Goal: Share content: Share content

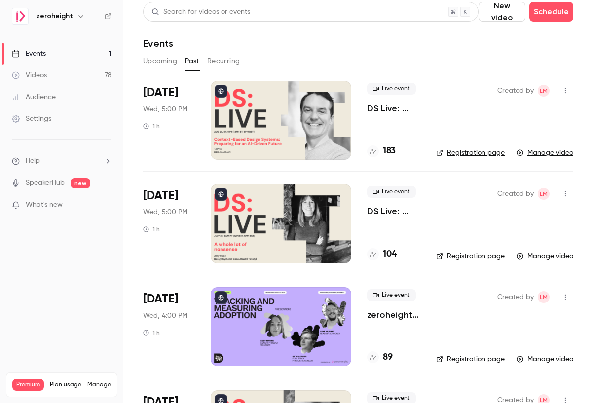
scroll to position [2, 0]
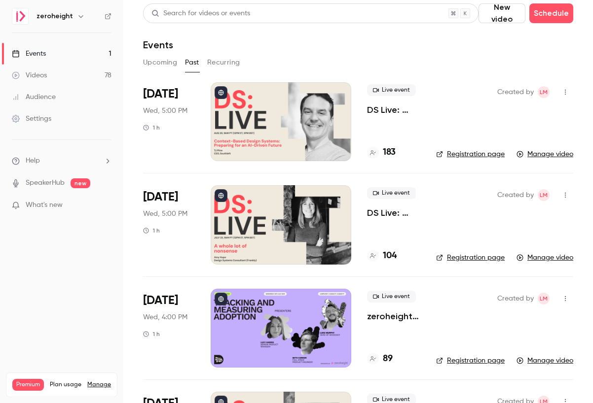
click at [564, 92] on icon "button" at bounding box center [565, 92] width 8 height 7
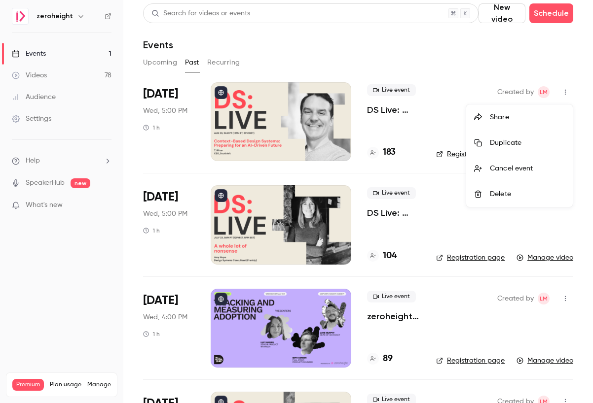
click at [519, 112] on div "Share" at bounding box center [527, 117] width 75 height 10
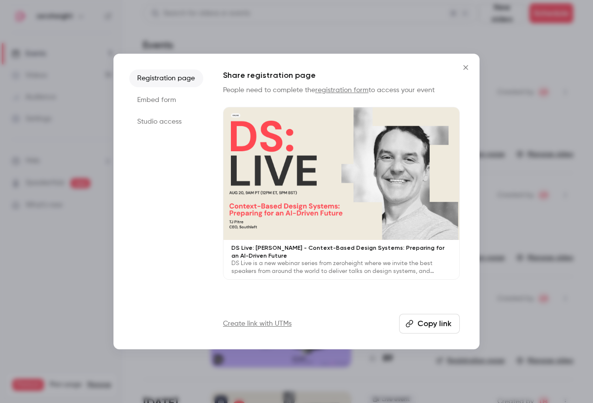
click at [162, 101] on li "Embed form" at bounding box center [166, 100] width 74 height 18
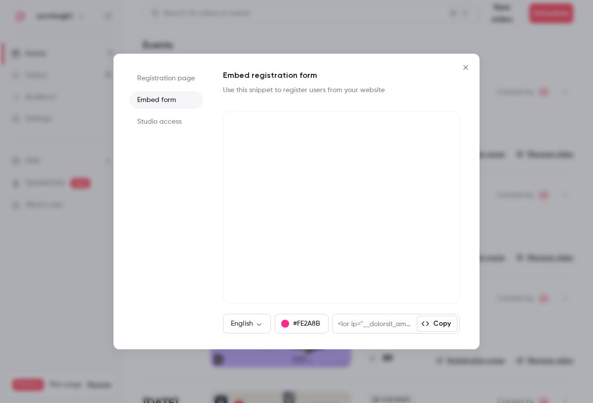
click at [164, 117] on li "Studio access" at bounding box center [166, 122] width 74 height 18
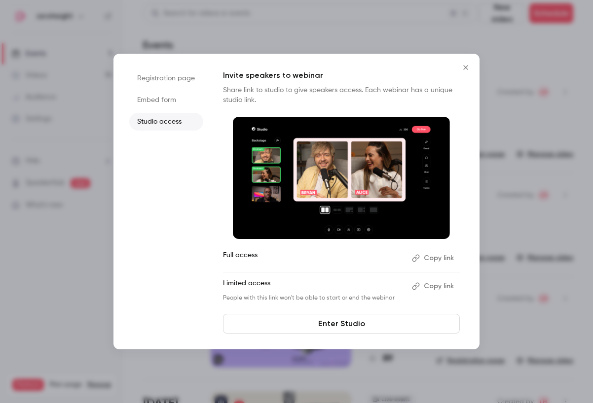
click at [159, 78] on li "Registration page" at bounding box center [166, 79] width 74 height 18
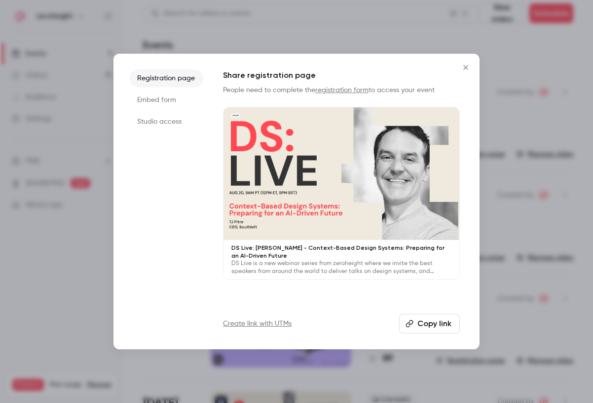
click at [468, 67] on icon "Close" at bounding box center [466, 68] width 12 height 8
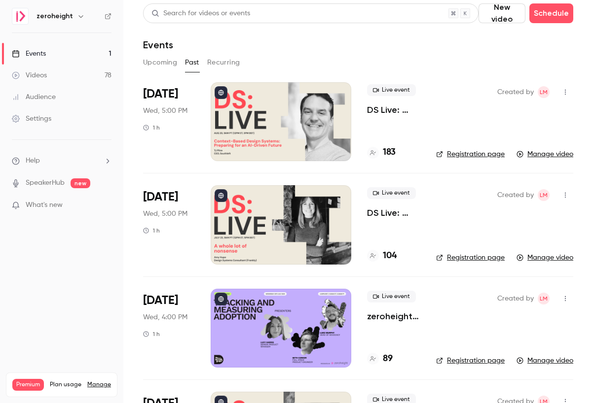
click at [385, 107] on p "DS Live: [PERSON_NAME] - Context-Based Design Systems: Preparing for an AI-Driv…" at bounding box center [393, 110] width 53 height 12
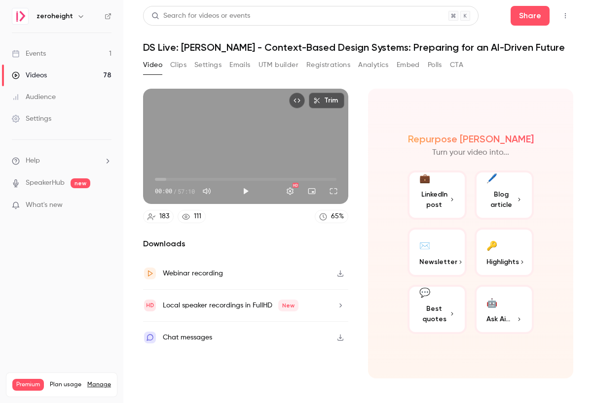
click at [208, 68] on button "Settings" at bounding box center [207, 65] width 27 height 16
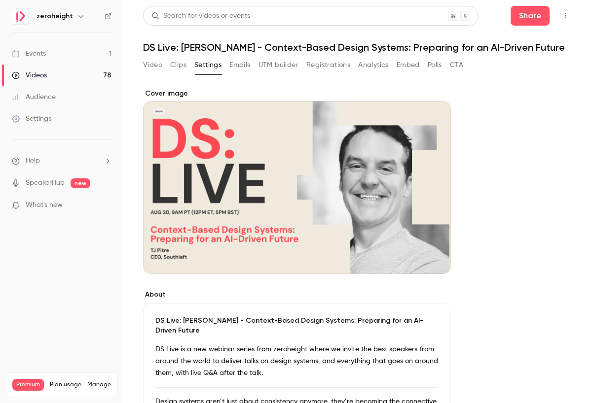
click at [152, 60] on button "Video" at bounding box center [152, 65] width 19 height 16
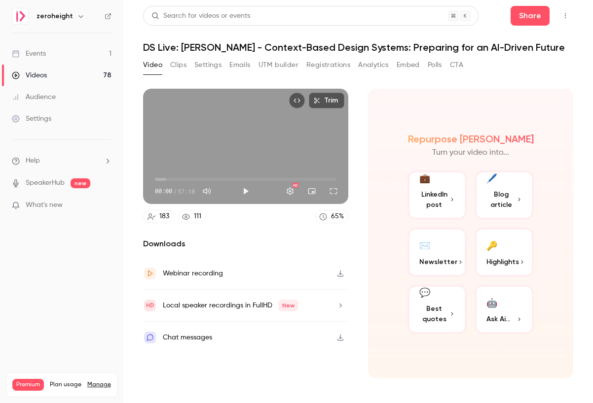
click at [210, 66] on button "Settings" at bounding box center [207, 65] width 27 height 16
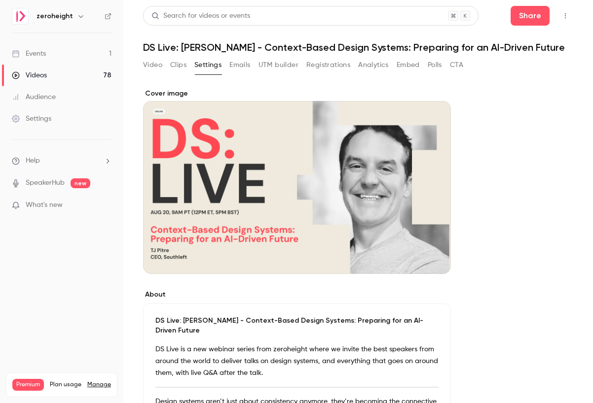
scroll to position [312, 0]
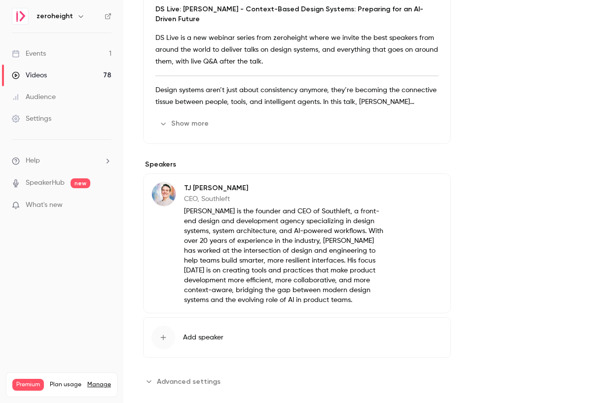
click at [180, 377] on span "Advanced settings" at bounding box center [189, 382] width 64 height 10
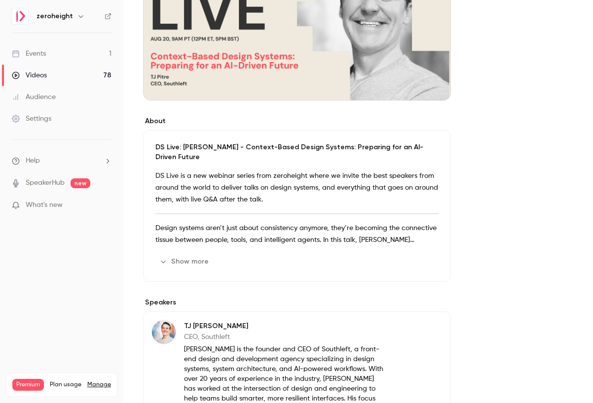
scroll to position [0, 0]
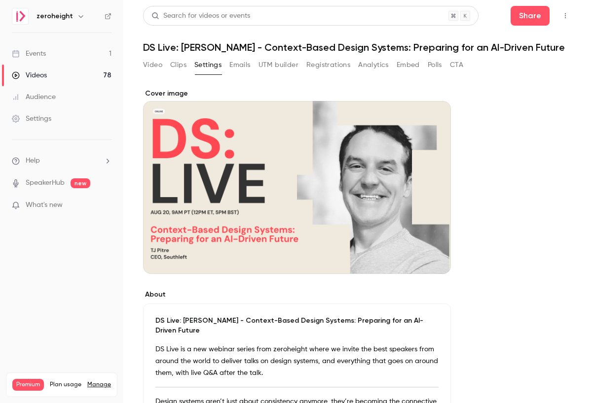
click at [154, 69] on button "Video" at bounding box center [152, 65] width 19 height 16
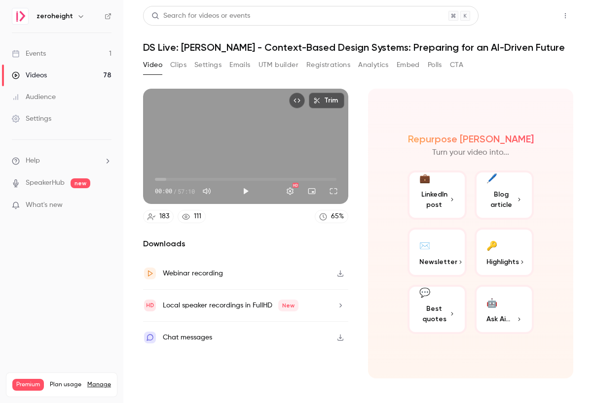
click at [526, 16] on button "Share" at bounding box center [529, 16] width 39 height 20
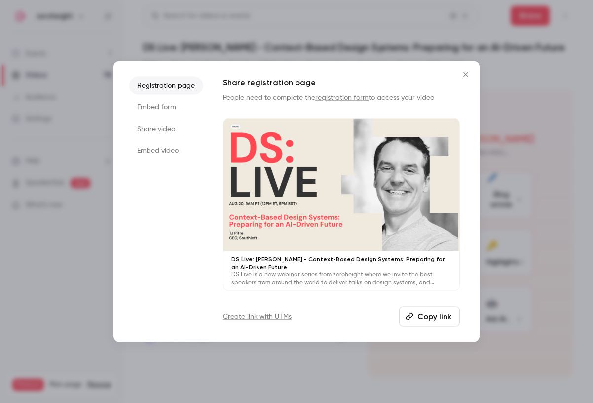
click at [166, 134] on li "Share video" at bounding box center [166, 129] width 74 height 18
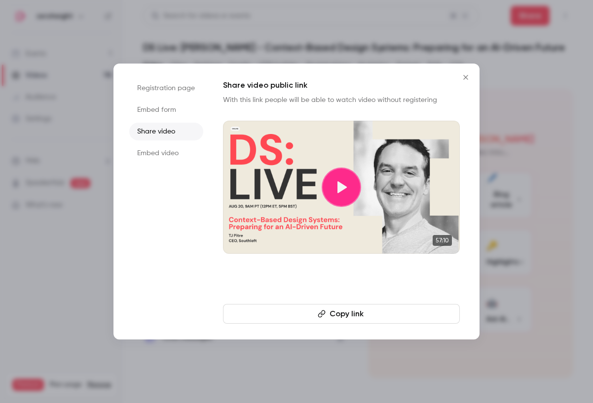
click at [328, 319] on button "Copy link" at bounding box center [341, 314] width 237 height 20
click at [86, 39] on div at bounding box center [296, 201] width 593 height 403
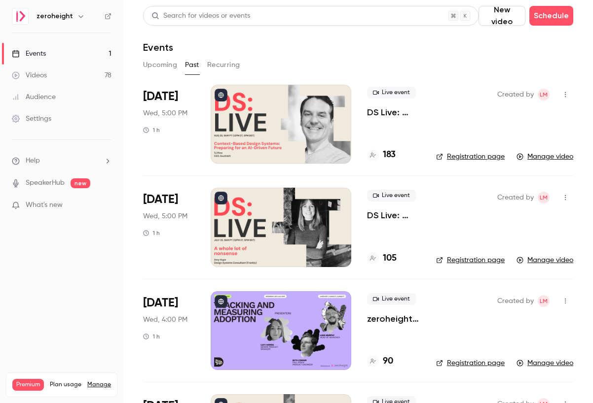
click at [386, 212] on p "DS Live: [PERSON_NAME] - A Whole Lot of Nonsense" at bounding box center [393, 216] width 53 height 12
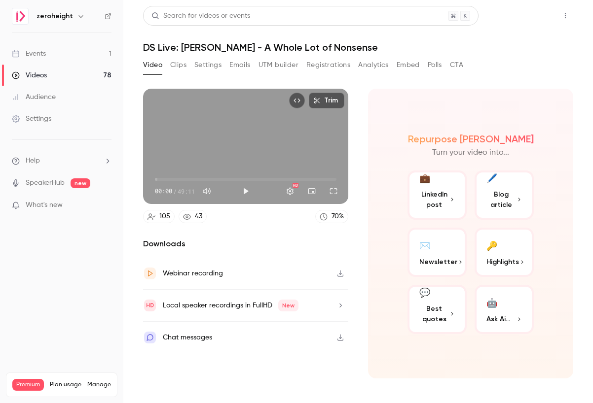
click at [524, 9] on button "Share" at bounding box center [529, 16] width 39 height 20
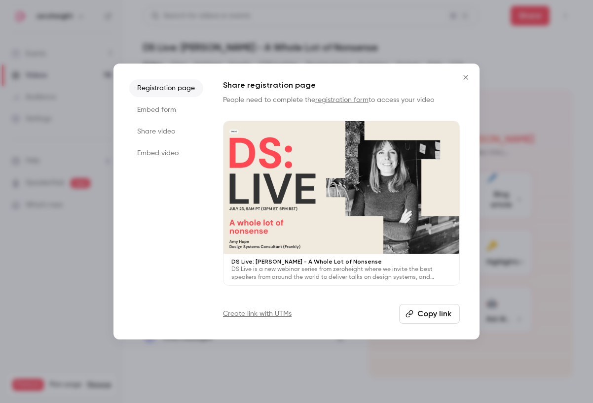
click at [159, 132] on li "Share video" at bounding box center [166, 132] width 74 height 18
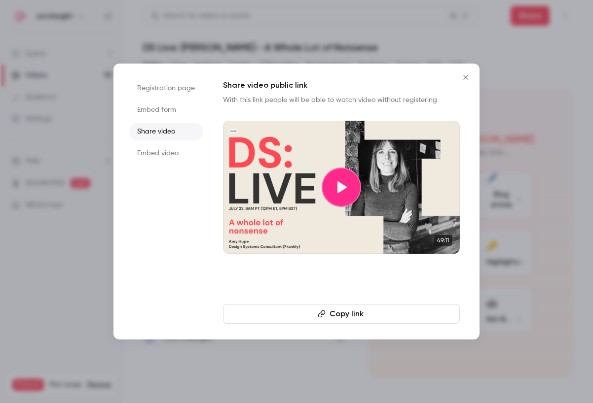
click at [338, 308] on button "Copy link" at bounding box center [341, 314] width 237 height 20
click at [141, 46] on div at bounding box center [296, 201] width 593 height 403
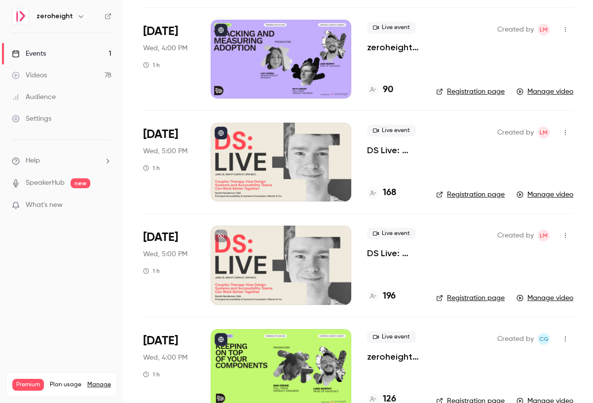
scroll to position [279, 0]
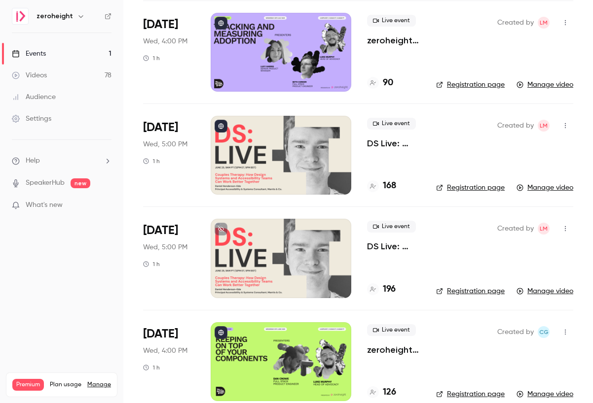
click at [380, 144] on p "DS Live: [PERSON_NAME]-Ede - Couples Therapy: How Design Systems and Accessibil…" at bounding box center [393, 144] width 53 height 12
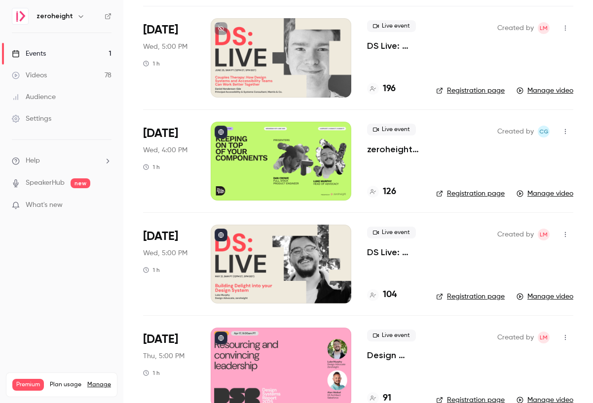
scroll to position [667, 0]
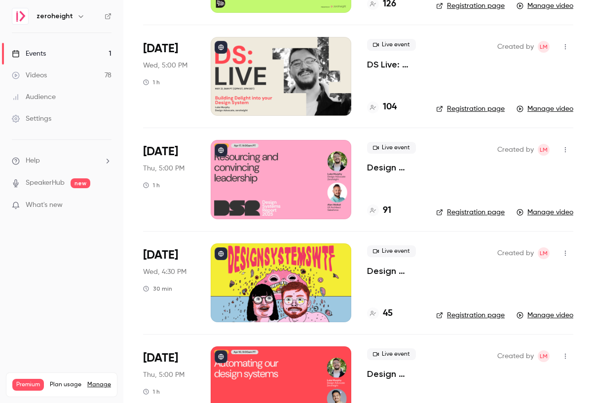
click at [386, 64] on p "DS Live: [PERSON_NAME] - Building Delight into your Design System" at bounding box center [393, 65] width 53 height 12
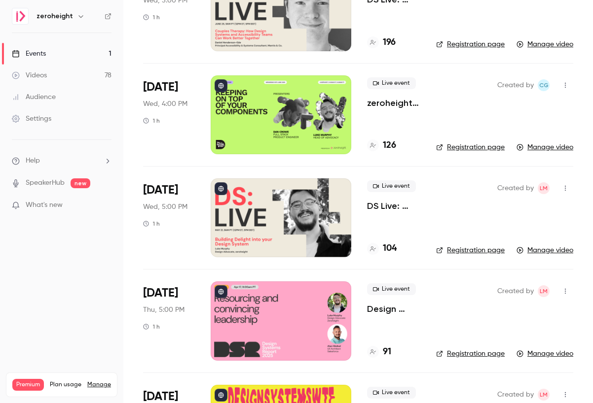
scroll to position [441, 0]
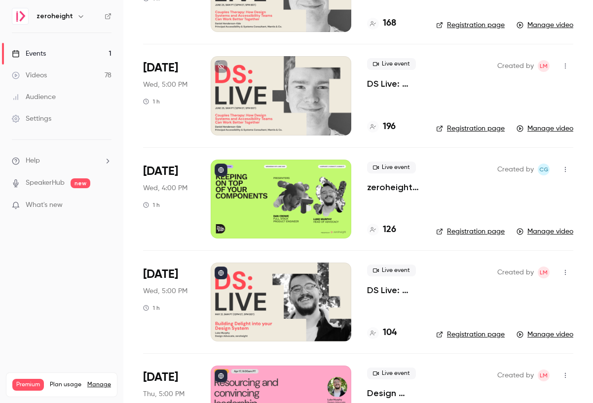
click at [381, 78] on p "DS Live: [PERSON_NAME]-Ede - Couples Therapy: How Design Systems and Accessibil…" at bounding box center [393, 84] width 53 height 12
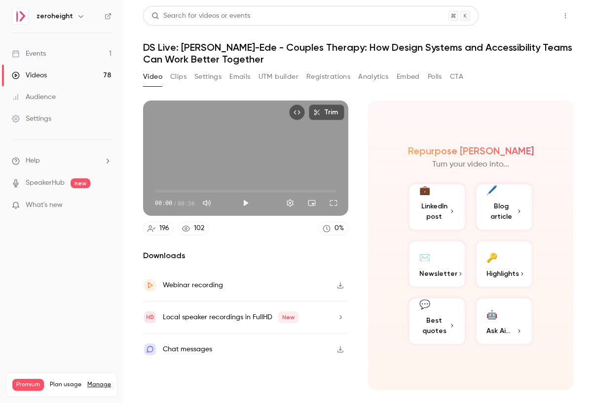
click at [524, 14] on button "Share" at bounding box center [529, 16] width 39 height 20
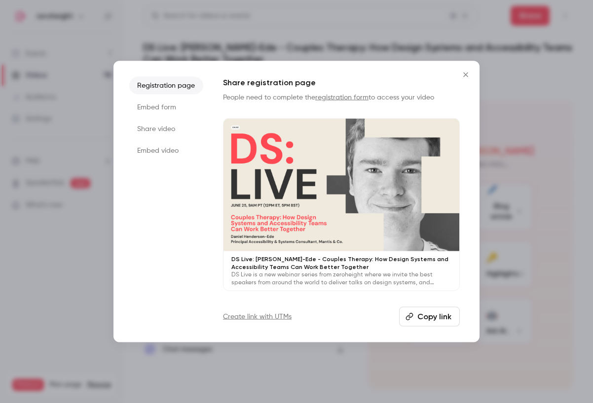
click at [165, 126] on li "Share video" at bounding box center [166, 129] width 74 height 18
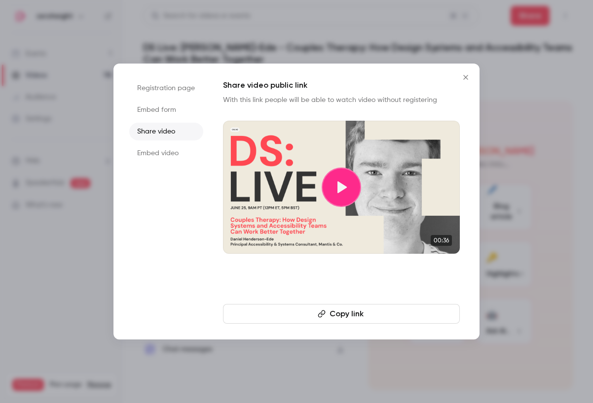
click at [329, 312] on button "Copy link" at bounding box center [341, 314] width 237 height 20
click at [291, 36] on div at bounding box center [296, 201] width 593 height 403
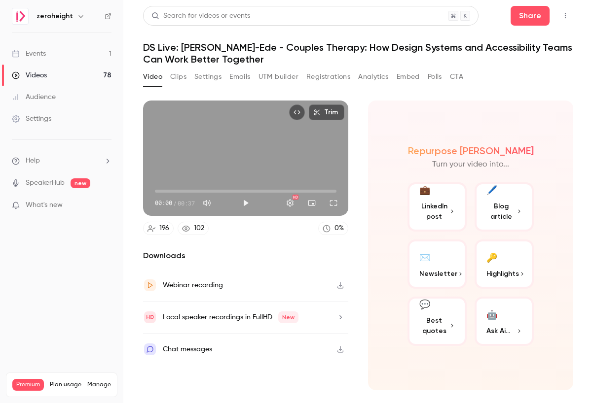
click at [21, 0] on nav "zeroheight Events 1 Videos 78 Audience Settings Help SpeakerHub new What's new …" at bounding box center [61, 201] width 123 height 403
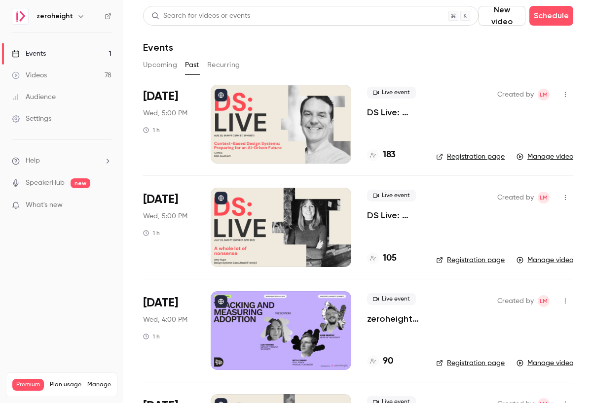
scroll to position [463, 0]
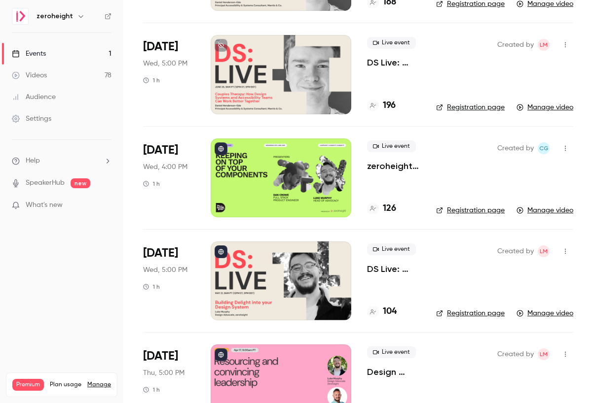
click at [396, 269] on p "DS Live: [PERSON_NAME] - Building Delight into your Design System" at bounding box center [393, 269] width 53 height 12
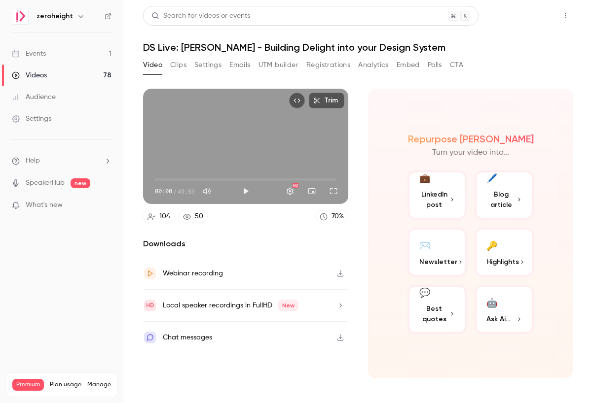
click at [526, 20] on button "Share" at bounding box center [529, 16] width 39 height 20
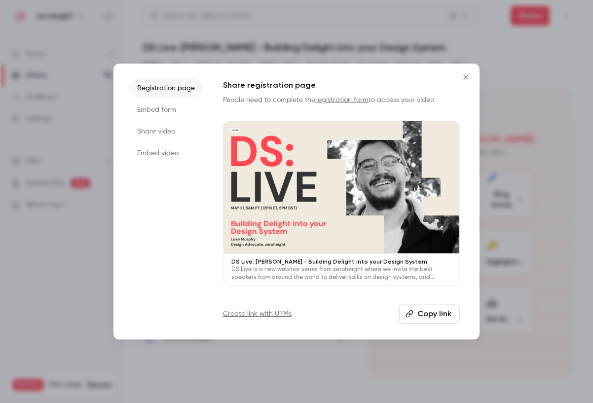
click at [174, 135] on li "Share video" at bounding box center [166, 132] width 74 height 18
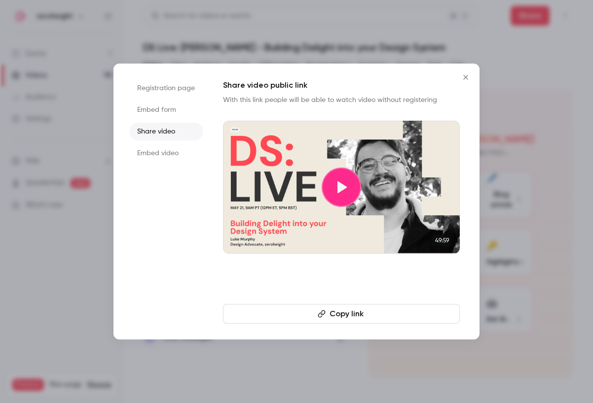
click at [310, 309] on button "Copy link" at bounding box center [341, 314] width 237 height 20
click at [464, 74] on icon "Close" at bounding box center [466, 77] width 12 height 8
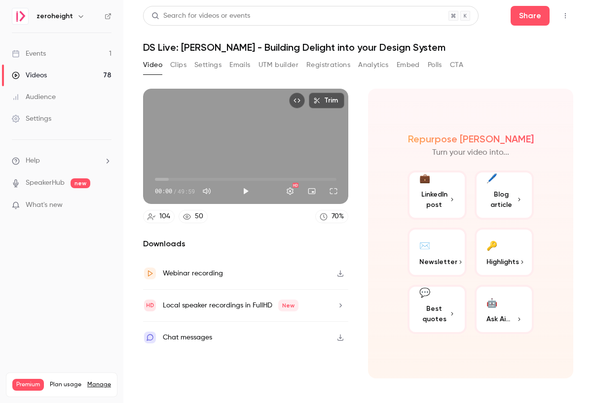
click at [51, 93] on div "Audience" at bounding box center [34, 97] width 44 height 10
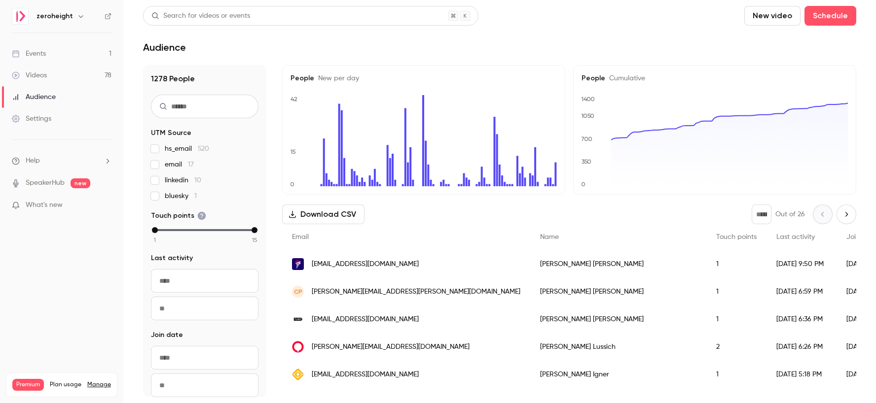
click at [45, 72] on div "Videos" at bounding box center [29, 76] width 35 height 10
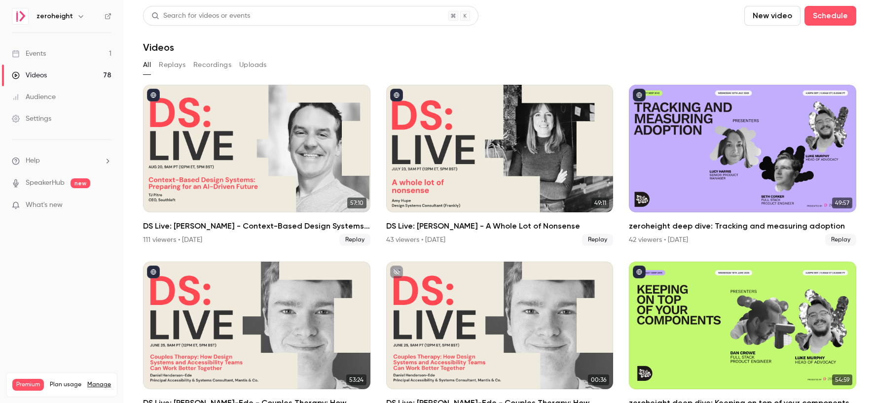
click at [173, 66] on button "Replays" at bounding box center [172, 65] width 27 height 16
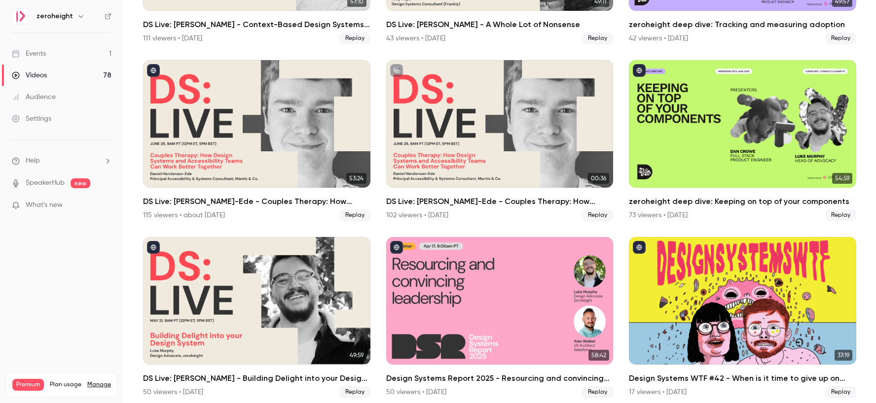
scroll to position [151, 0]
